Goal: Check status: Check status

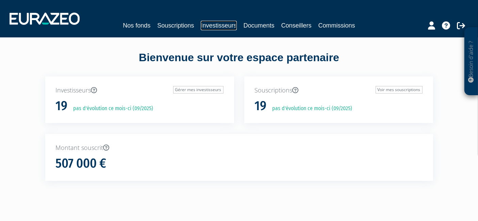
click at [211, 24] on link "Investisseurs" at bounding box center [219, 26] width 36 height 10
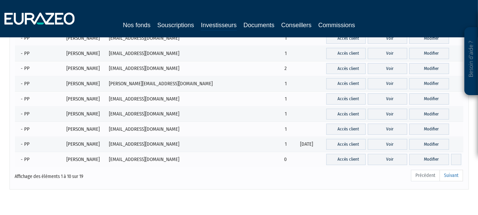
scroll to position [81, 0]
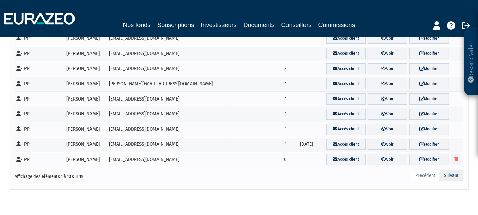
click at [450, 173] on link "Suivant" at bounding box center [450, 176] width 23 height 12
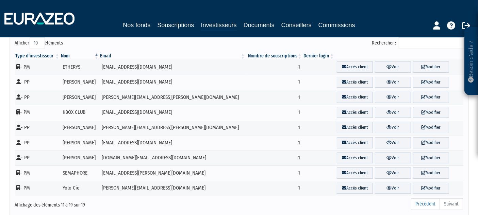
scroll to position [38, 0]
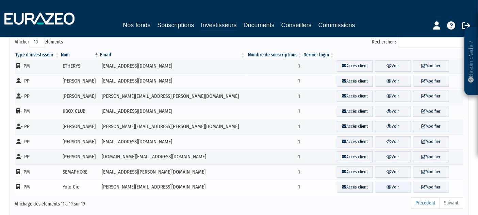
click at [387, 185] on link "Voir" at bounding box center [393, 187] width 36 height 11
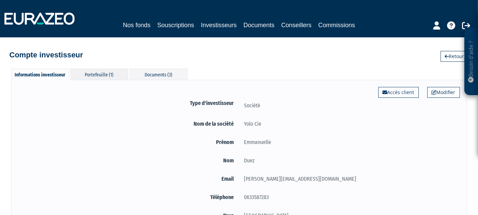
click at [105, 70] on div "Portefeuille (1)" at bounding box center [99, 74] width 58 height 11
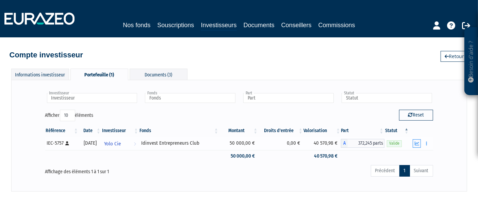
click at [416, 143] on icon "button" at bounding box center [416, 143] width 4 height 4
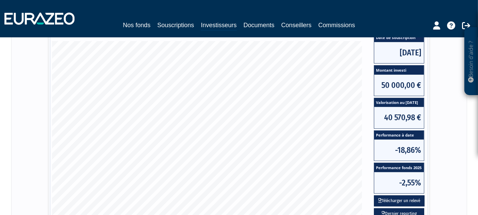
scroll to position [145, 0]
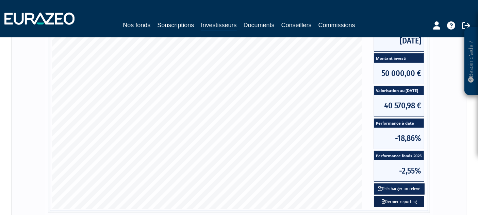
click at [398, 205] on link "Dernier reporting" at bounding box center [399, 201] width 50 height 11
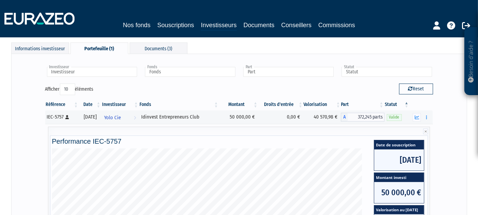
scroll to position [25, 0]
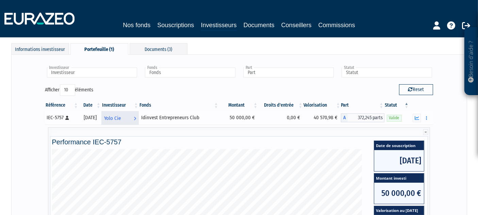
click at [118, 117] on span "Yolo Cie" at bounding box center [112, 118] width 17 height 13
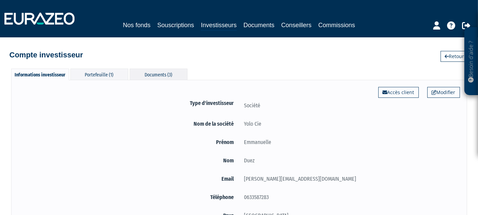
click at [157, 70] on div "Documents (3)" at bounding box center [159, 74] width 58 height 11
